Goal: Navigation & Orientation: Understand site structure

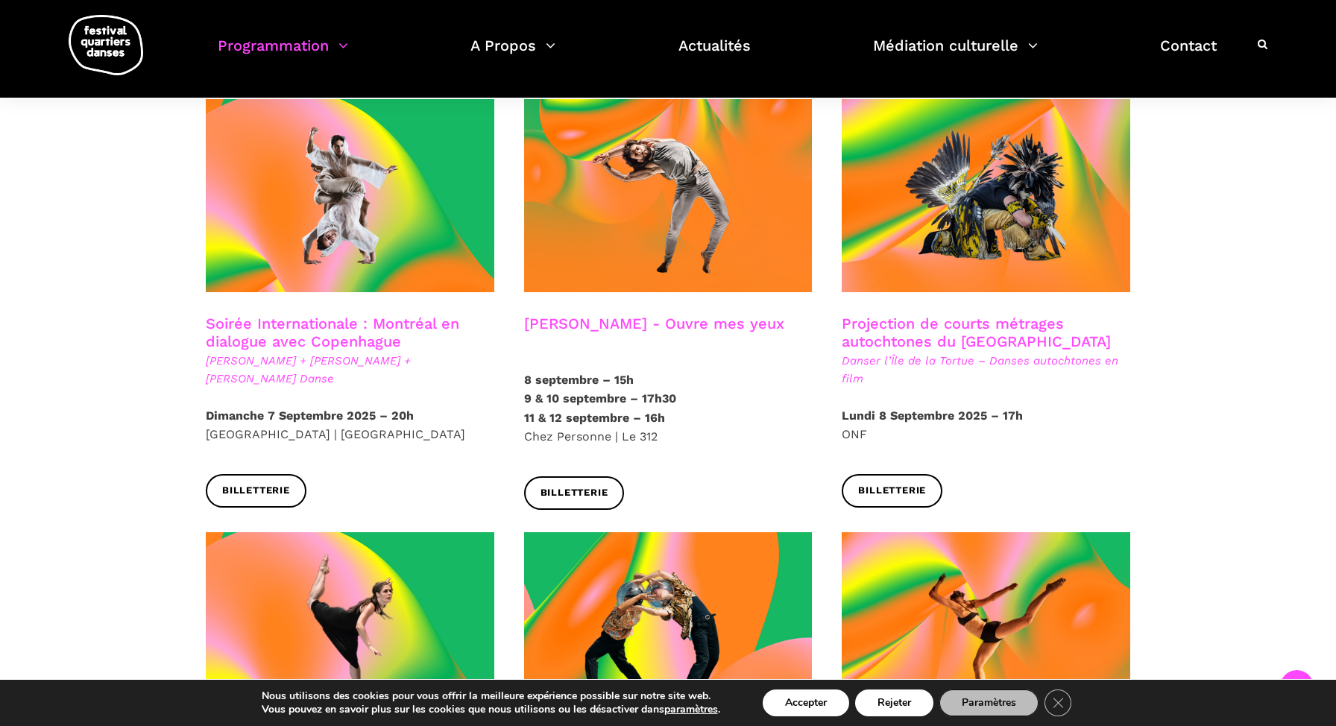
scroll to position [821, 0]
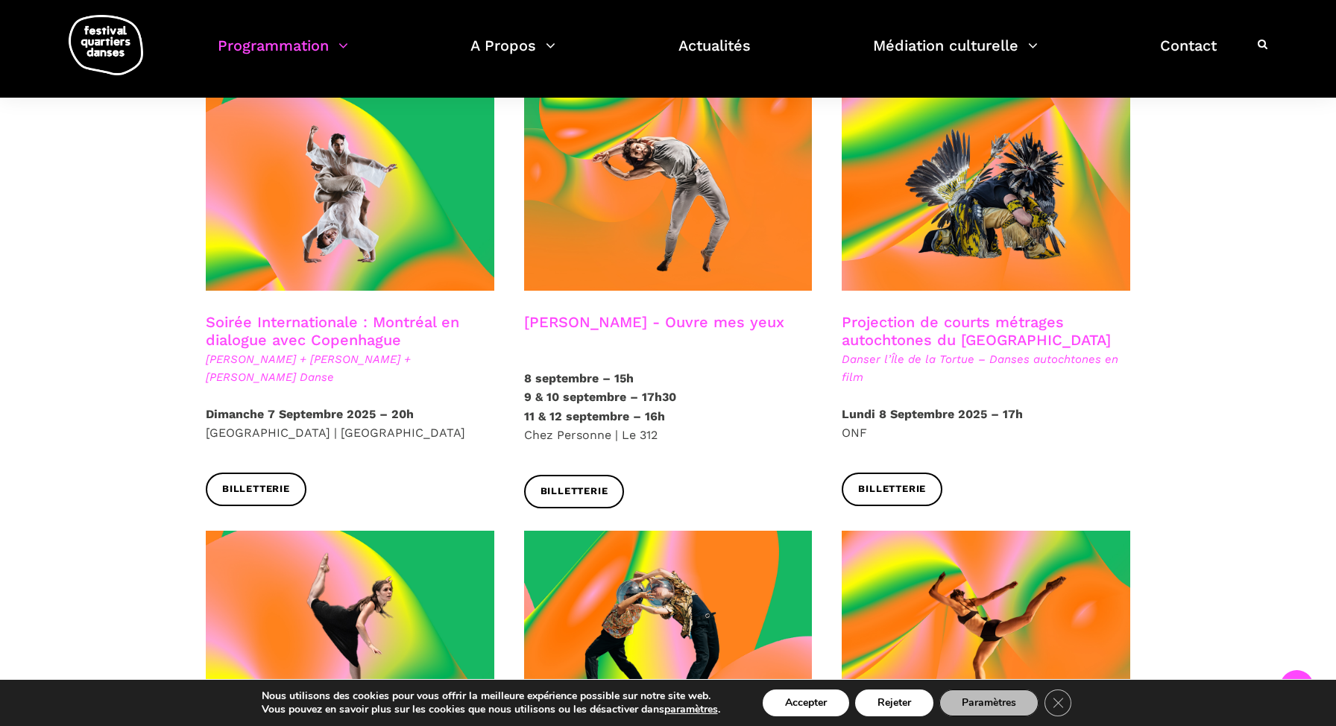
click at [736, 412] on p "[DATE] – 15h [DATE] & [DATE] – 17h30 [DATE] & [DATE] – 16h Chez Personne | Le 3…" at bounding box center [668, 407] width 288 height 76
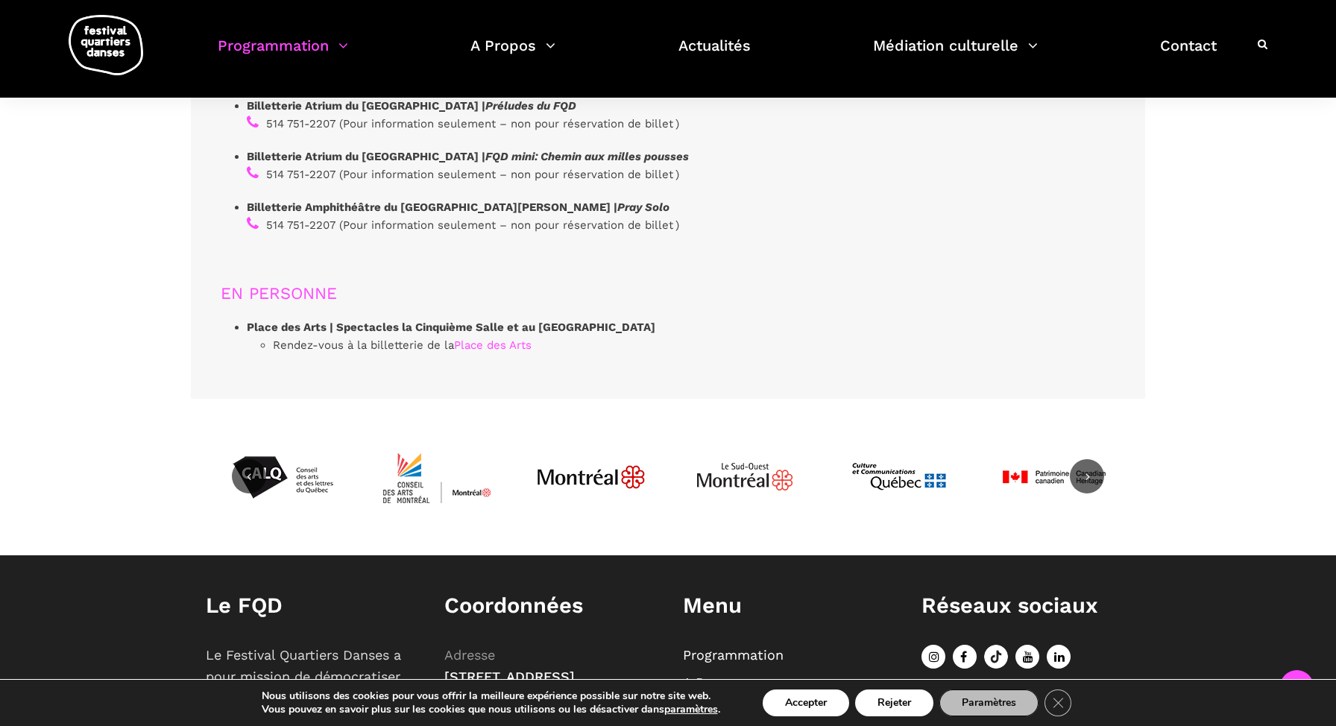
scroll to position [4625, 0]
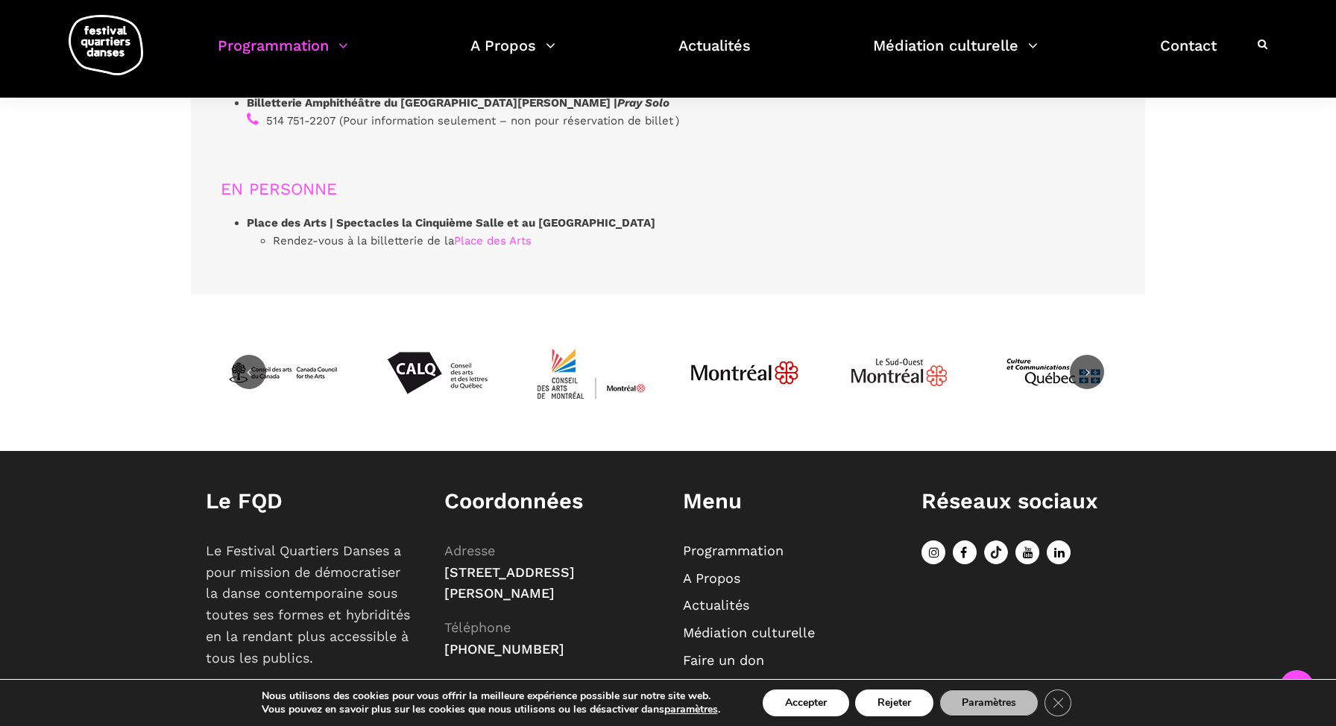
click at [705, 570] on link "A Propos" at bounding box center [711, 578] width 57 height 16
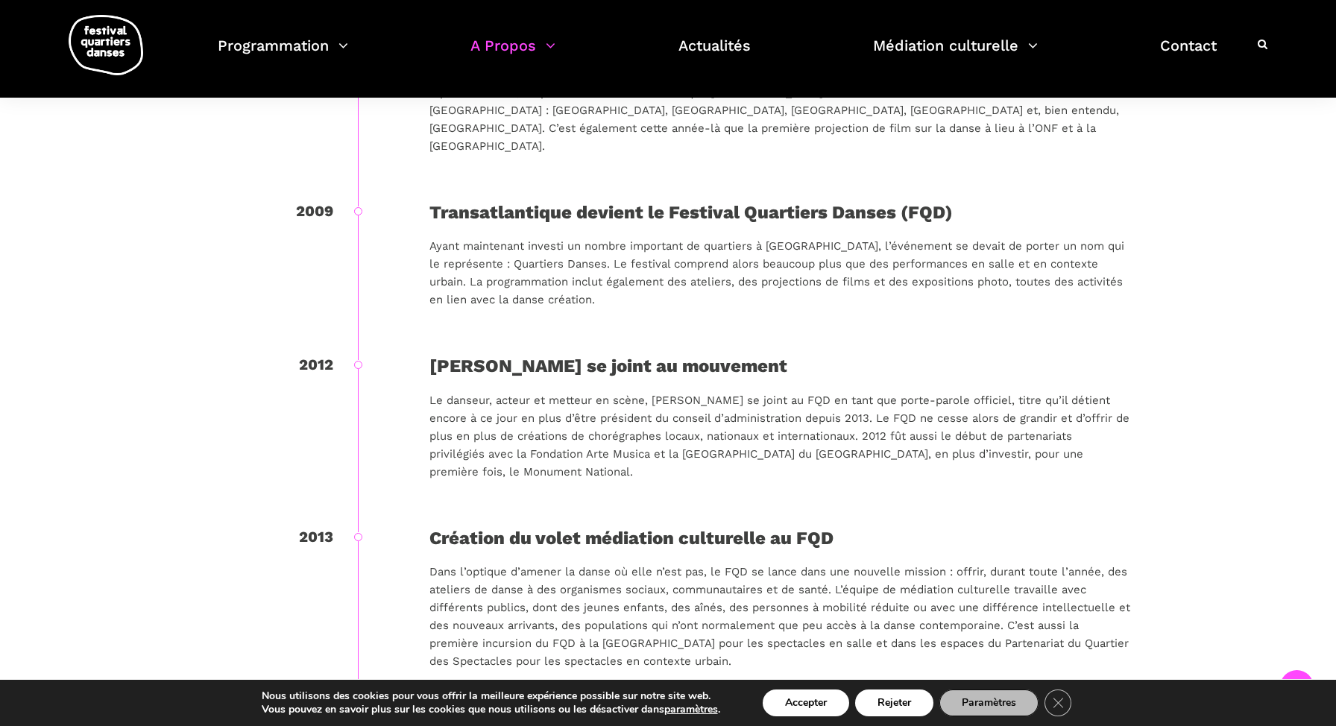
scroll to position [1520, 0]
click at [705, 499] on div "2012 Marc Béland se joint au mouvement Le danseur, acteur et metteur en scène, …" at bounding box center [668, 436] width 924 height 171
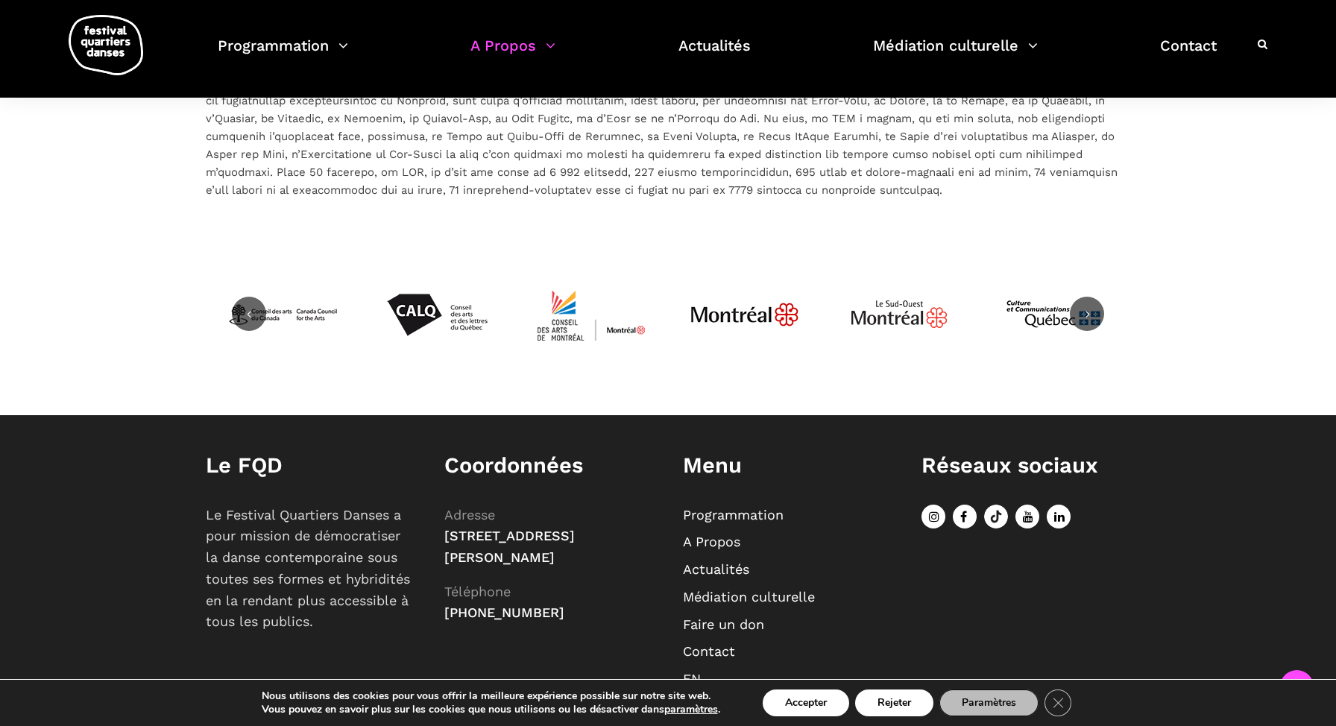
scroll to position [3335, 0]
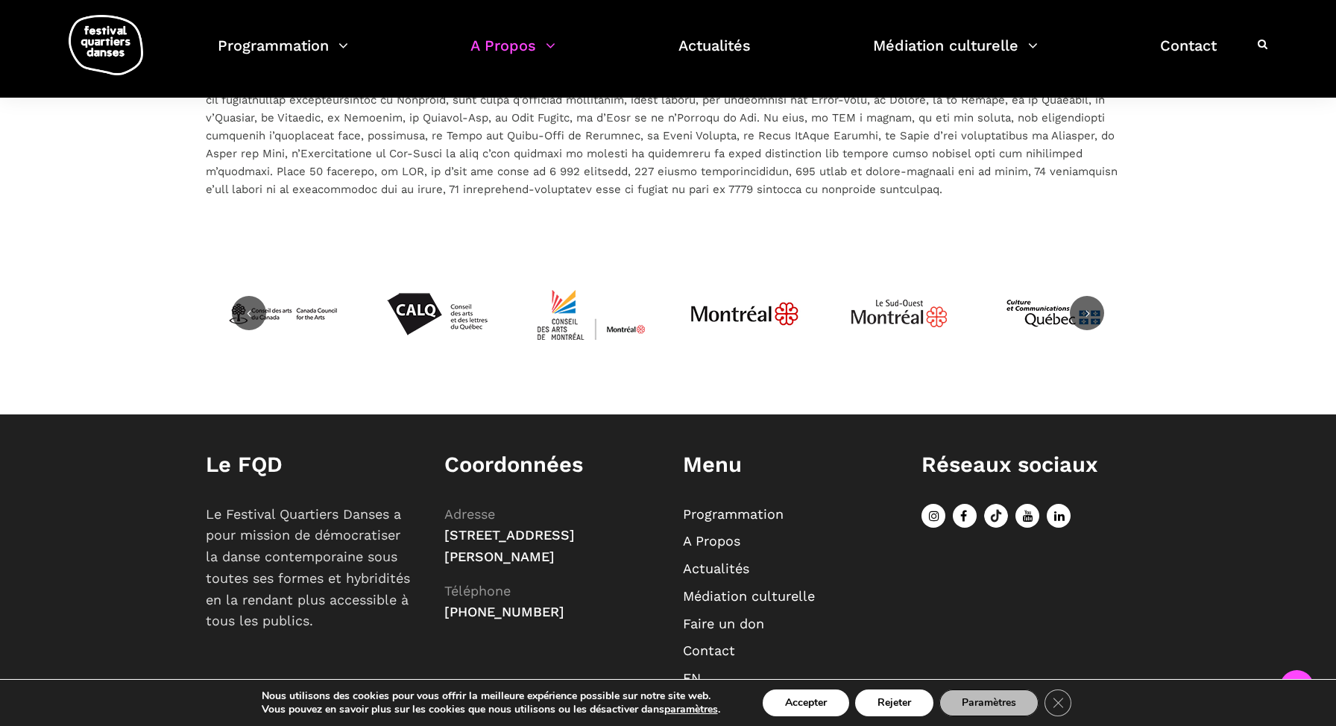
click at [728, 561] on link "Actualités" at bounding box center [716, 569] width 66 height 16
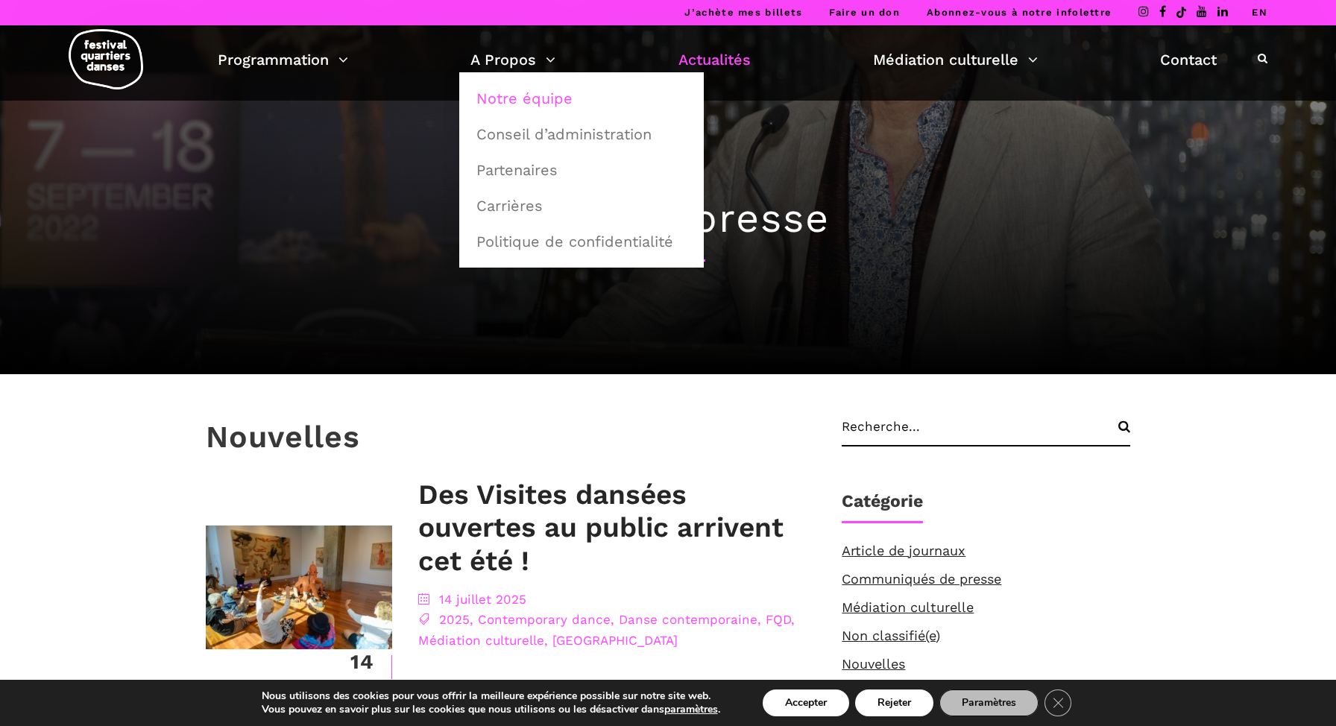
click at [520, 99] on link "Notre équipe" at bounding box center [581, 98] width 228 height 34
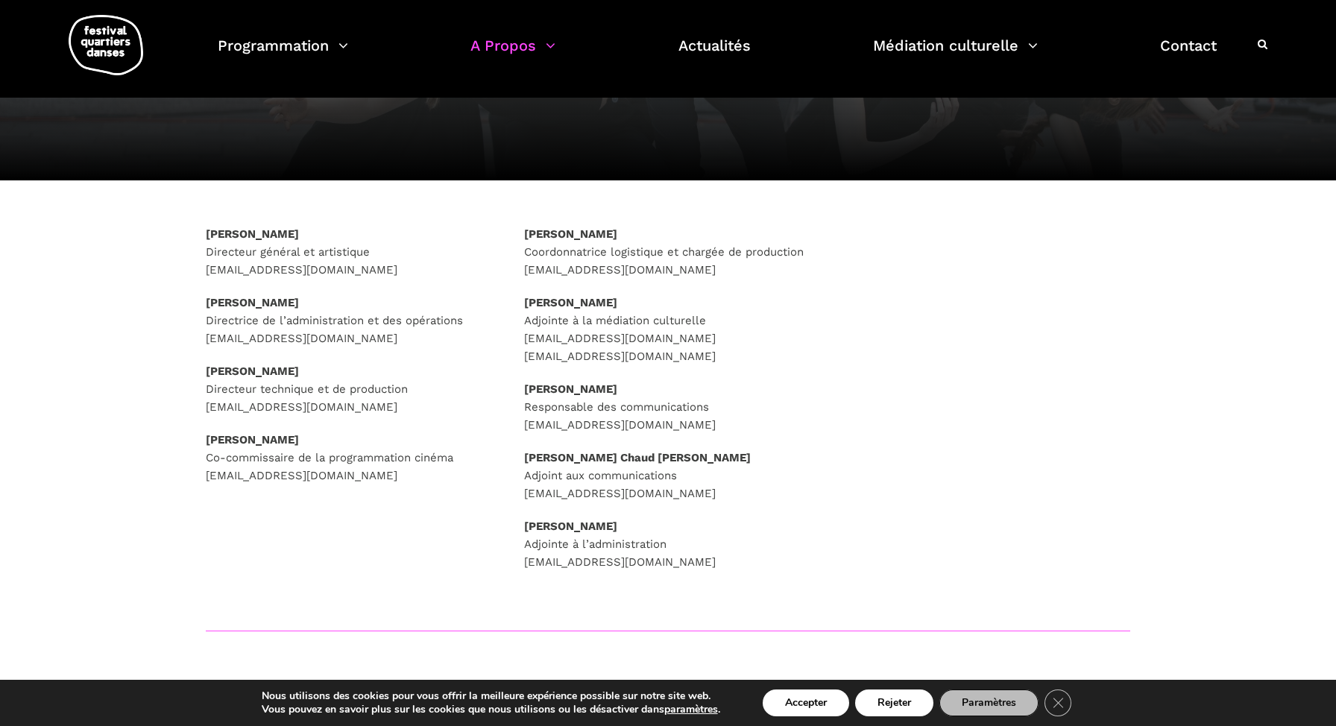
scroll to position [139, 0]
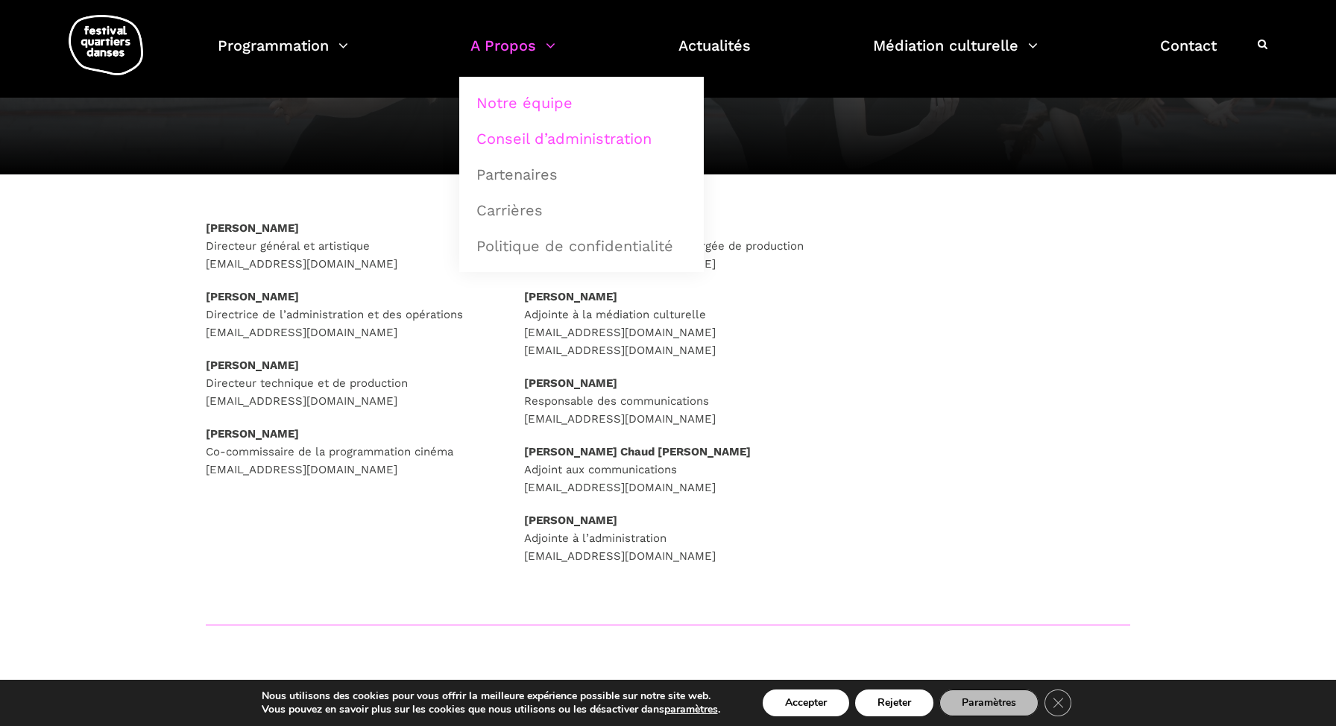
click at [505, 133] on link "Conseil d’administration" at bounding box center [581, 139] width 228 height 34
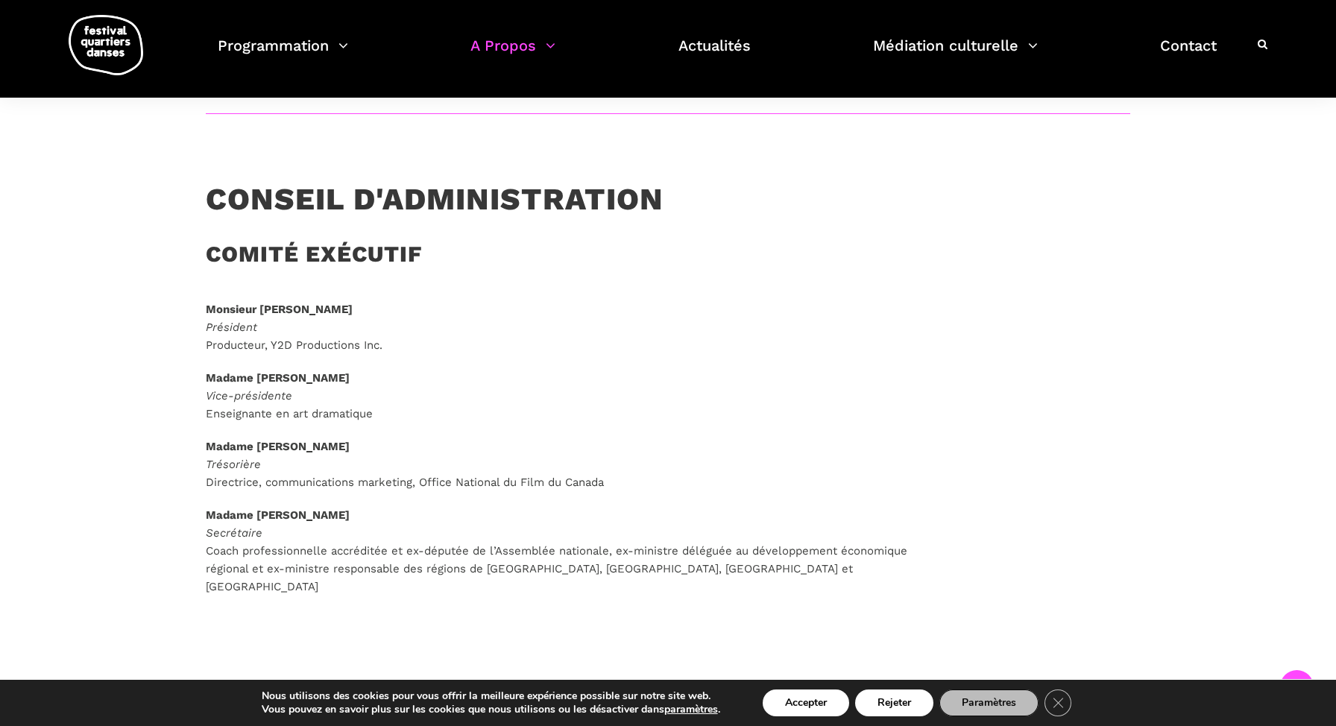
scroll to position [788, 0]
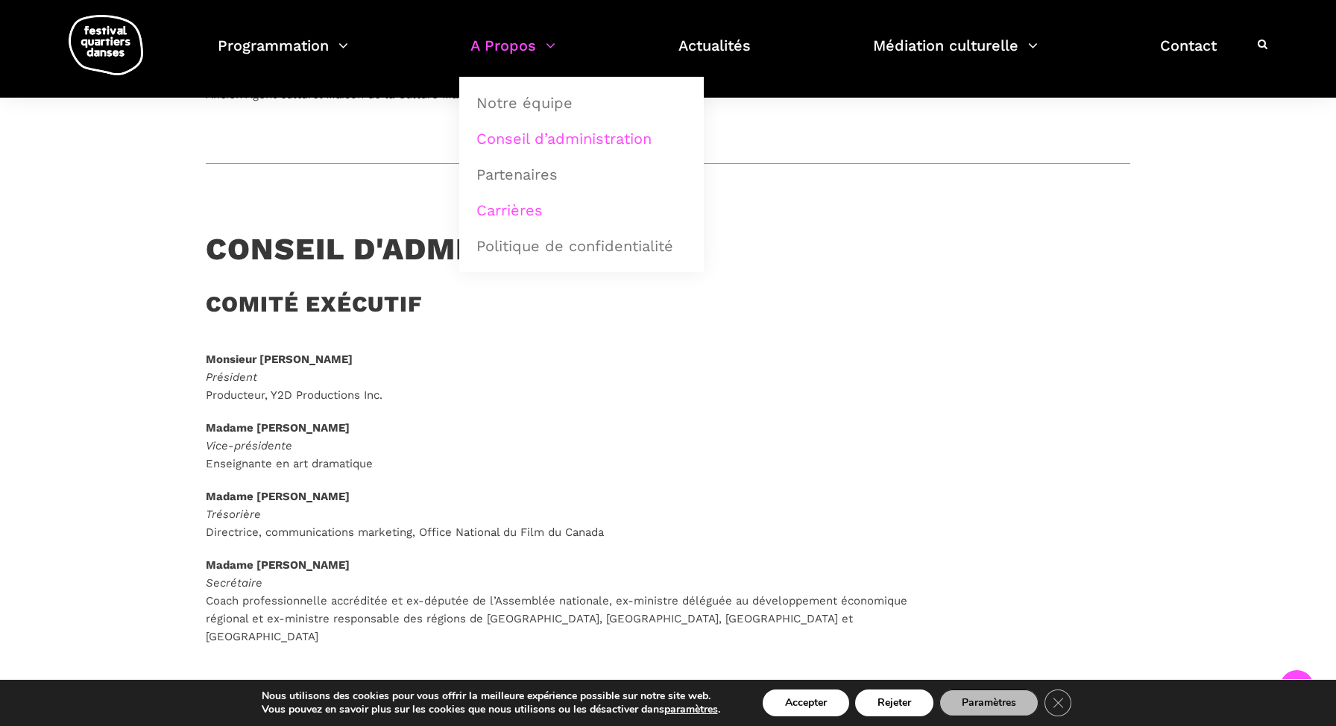
click at [517, 213] on link "Carrières" at bounding box center [581, 210] width 228 height 34
